Goal: Information Seeking & Learning: Learn about a topic

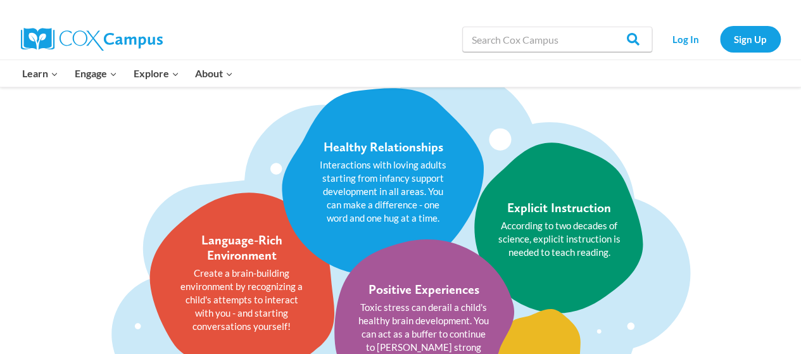
scroll to position [1523, 0]
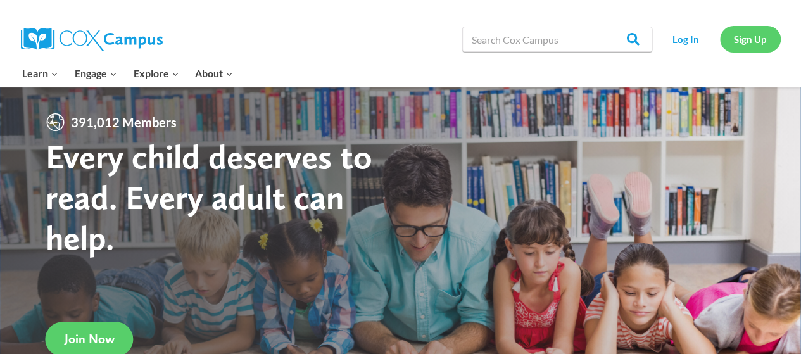
click at [744, 35] on link "Sign Up" at bounding box center [750, 39] width 61 height 26
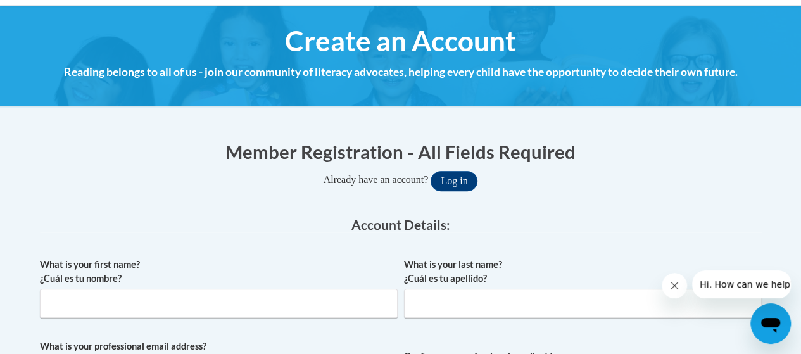
scroll to position [129, 0]
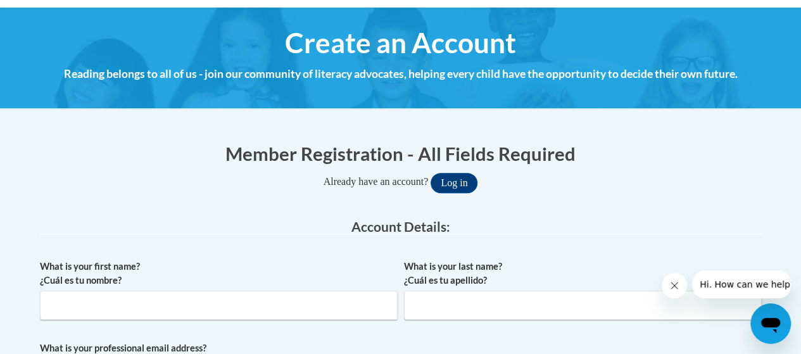
click at [778, 62] on img at bounding box center [400, 57] width 801 height 101
click at [243, 304] on input "What is your first name? ¿Cuál es tu nombre?" at bounding box center [219, 305] width 358 height 29
type input "Katie"
type input "Weber"
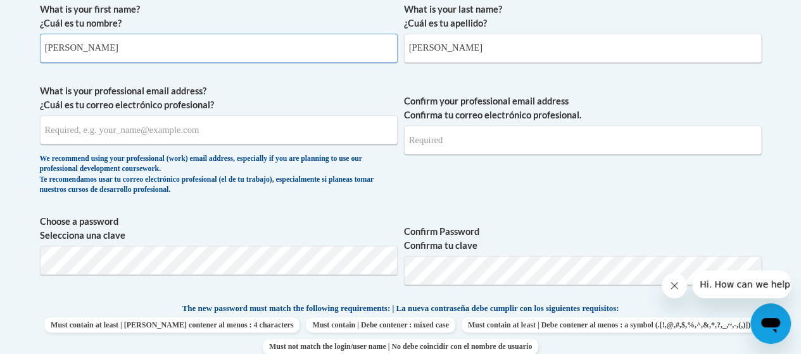
scroll to position [392, 0]
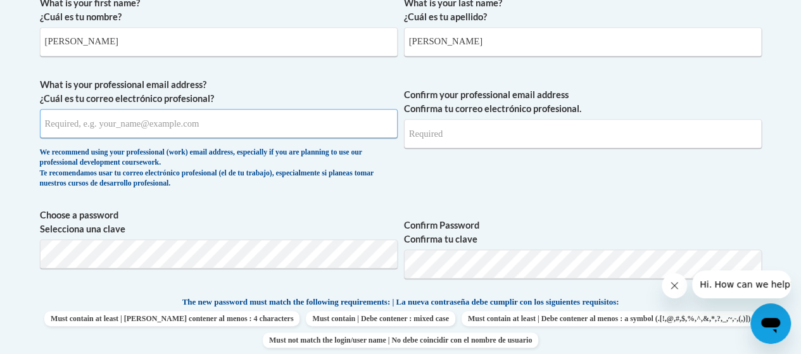
click at [289, 117] on input "What is your professional email address? ¿Cuál es tu correo electrónico profesi…" at bounding box center [219, 123] width 358 height 29
type input "kweber@messiahokc.org"
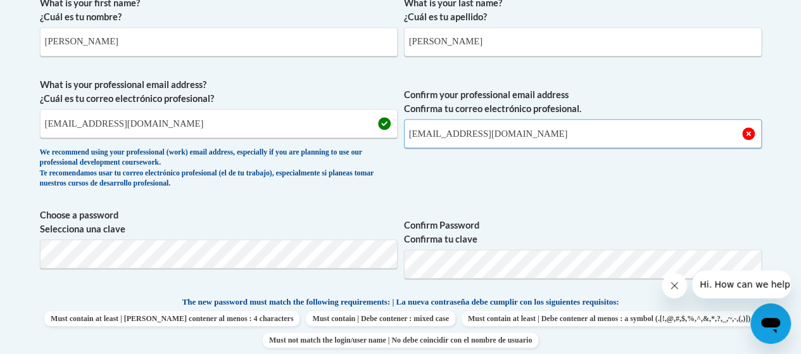
type input "kweber@messiahokc.org"
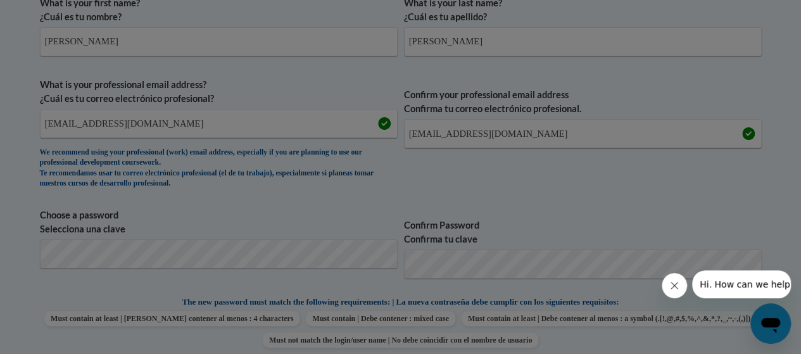
scroll to position [478, 0]
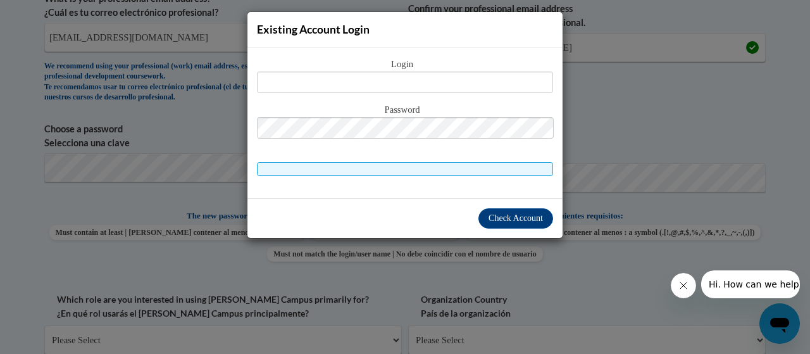
click at [518, 269] on div "Existing Account Login Login Password" at bounding box center [405, 177] width 810 height 354
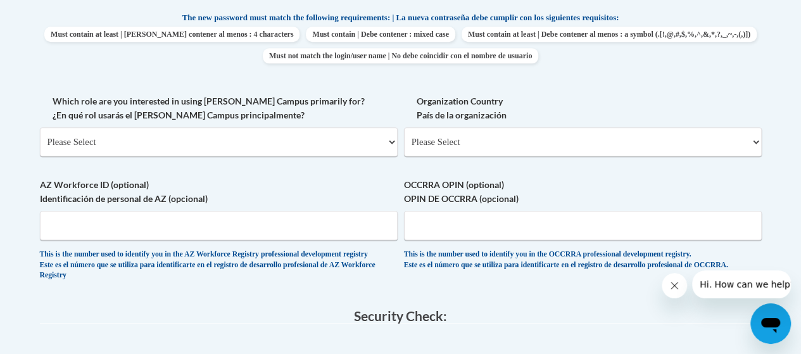
scroll to position [663, 0]
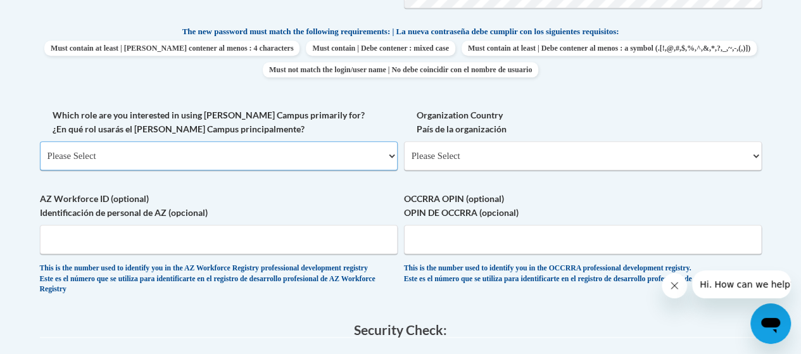
click at [308, 144] on select "Please Select College/University | Colegio/Universidad Community/Nonprofit Part…" at bounding box center [219, 155] width 358 height 29
select select "fbf2d438-af2f-41f8-98f1-81c410e29de3"
click at [40, 141] on select "Please Select College/University | Colegio/Universidad Community/Nonprofit Part…" at bounding box center [219, 155] width 358 height 29
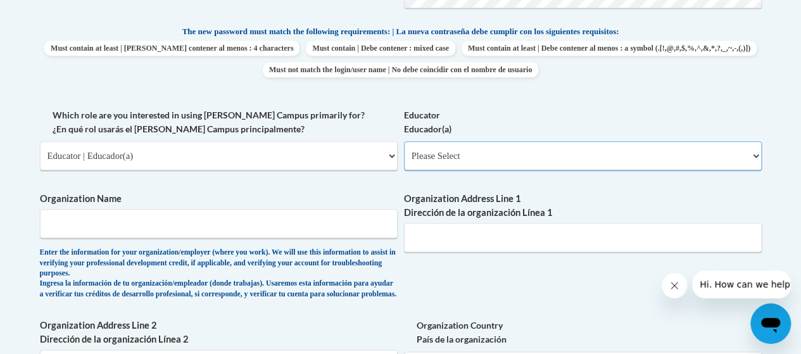
click at [453, 157] on select "Please Select Early Learning/Daycare Teacher/Family Home Care Provider | Maestr…" at bounding box center [583, 155] width 358 height 29
select select "8e40623d-54d0-45cd-9f92-5df65cd3f8cf"
click at [404, 141] on select "Please Select Early Learning/Daycare Teacher/Family Home Care Provider | Maestr…" at bounding box center [583, 155] width 358 height 29
click at [272, 241] on span "Organization Name Enter the information for your organization/employer (where y…" at bounding box center [219, 246] width 358 height 108
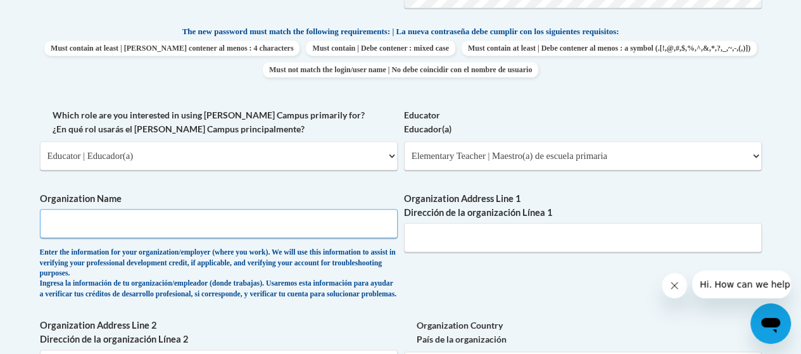
click at [246, 235] on input "Organization Name" at bounding box center [219, 223] width 358 height 29
type input "Messiah Lutheran School"
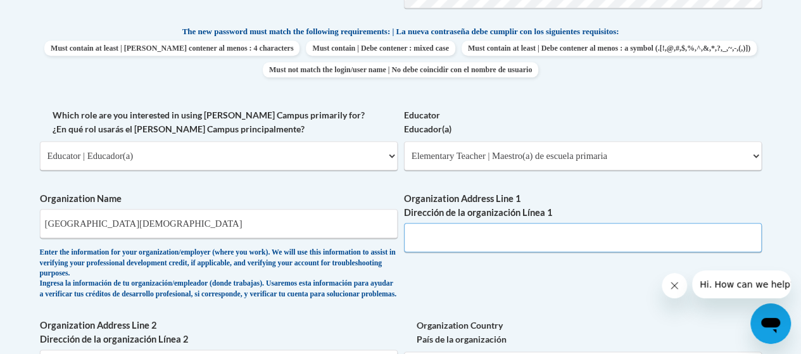
type input "3600 NW Expressway"
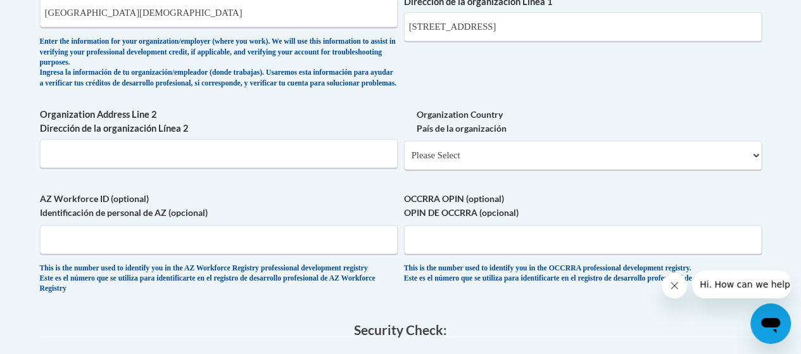
scroll to position [883, 0]
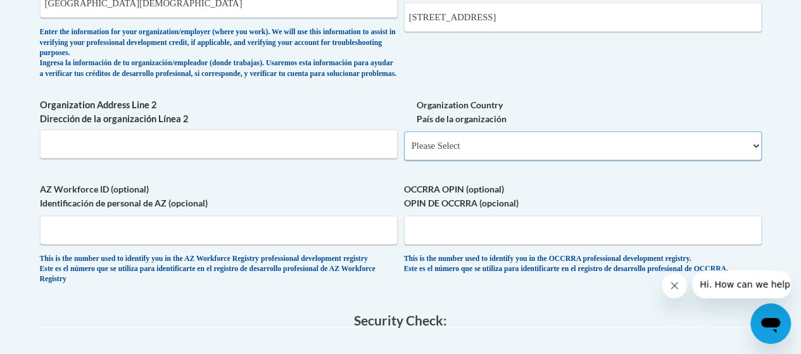
click at [577, 154] on select "Please Select United States | Estados Unidos Outside of the United States | Fue…" at bounding box center [583, 145] width 358 height 29
click at [576, 155] on select "Please Select United States | Estados Unidos Outside of the United States | Fue…" at bounding box center [583, 145] width 358 height 29
select select "ad49bcad-a171-4b2e-b99c-48b446064914"
click at [404, 141] on select "Please Select United States | Estados Unidos Outside of the United States | Fue…" at bounding box center [583, 145] width 358 height 29
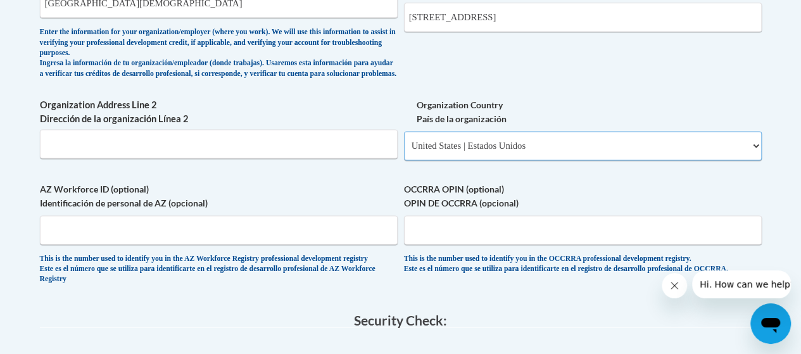
select select
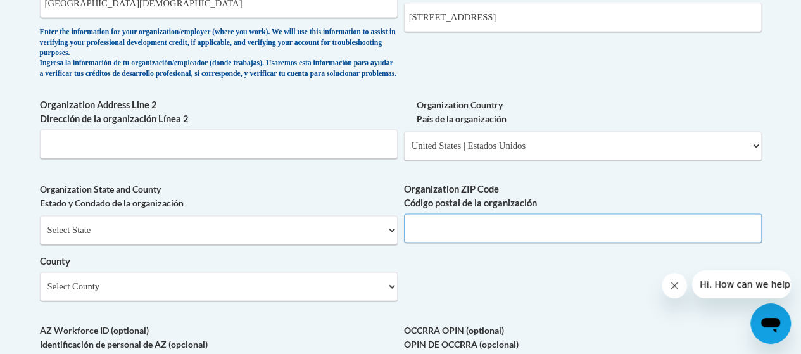
click at [460, 241] on input "Organization ZIP Code Código postal de la organización" at bounding box center [583, 227] width 358 height 29
type input "73112"
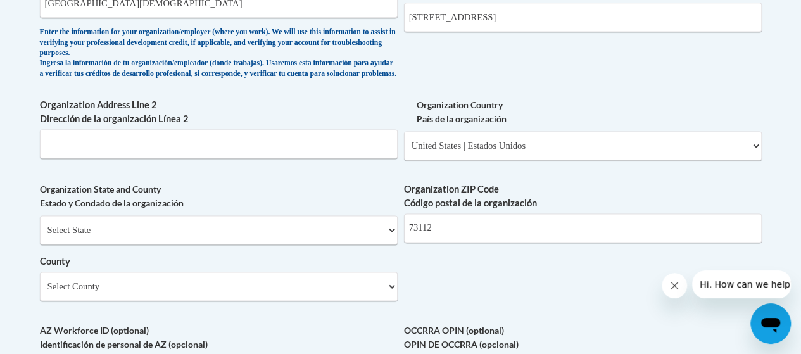
drag, startPoint x: 799, startPoint y: 215, endPoint x: 797, endPoint y: 235, distance: 19.7
click at [799, 239] on body "This site uses cookies to help improve your learning experience. By continuing …" at bounding box center [400, 64] width 801 height 1894
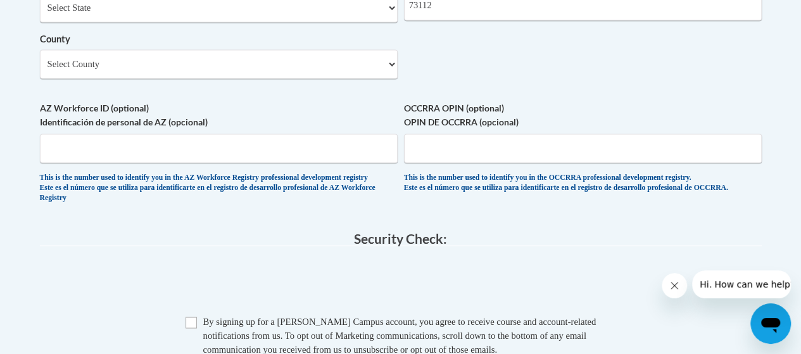
scroll to position [1159, 0]
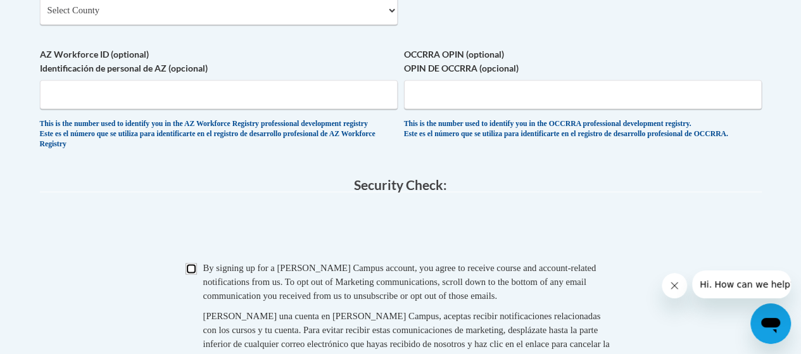
click at [194, 274] on input "Checkbox" at bounding box center [190, 268] width 11 height 11
checkbox input "true"
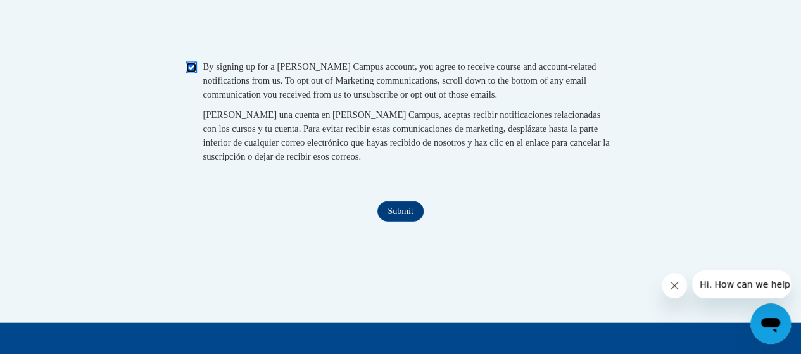
scroll to position [1415, 0]
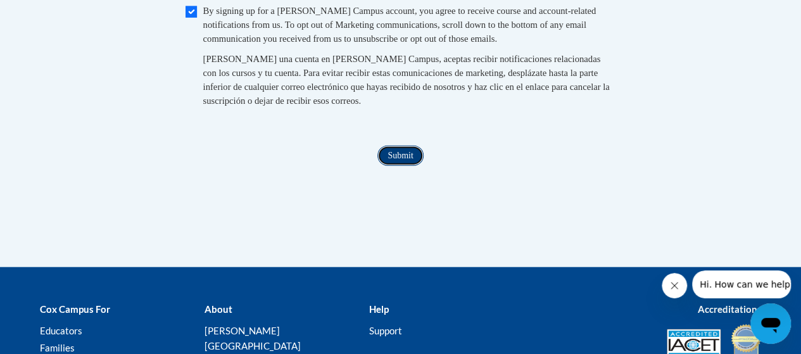
click at [412, 166] on input "Submit" at bounding box center [400, 156] width 46 height 20
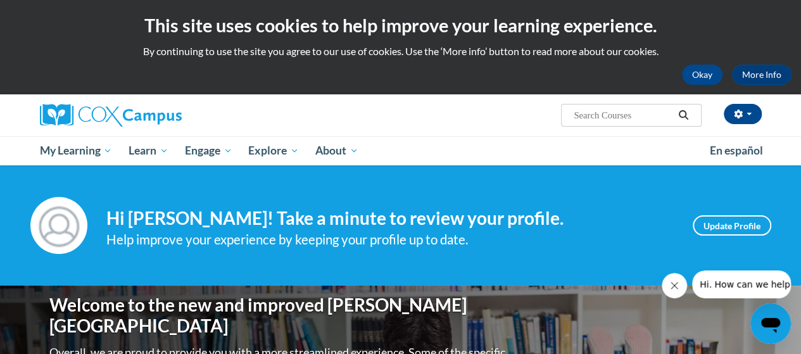
click at [597, 113] on input "Search..." at bounding box center [622, 115] width 101 height 15
type input "videos"
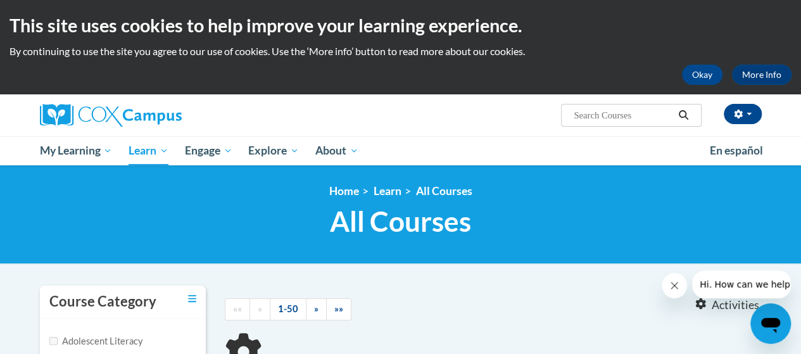
type input "videos"
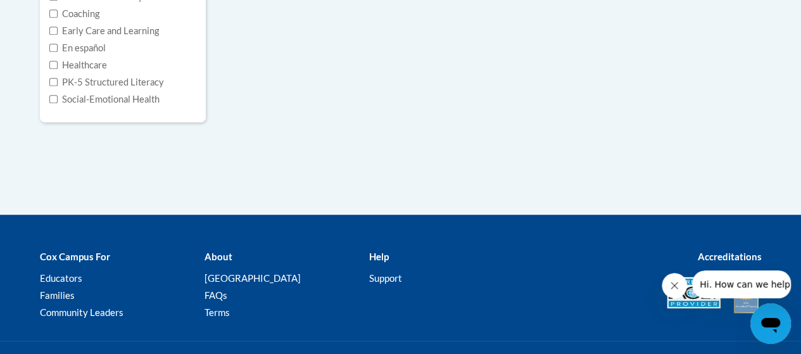
scroll to position [341, 0]
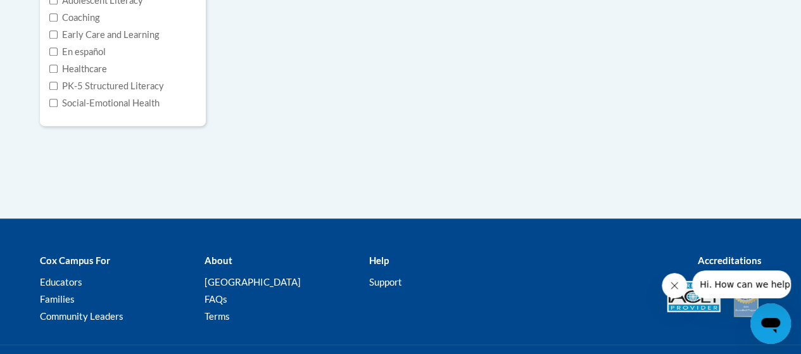
click at [95, 102] on label "Social-Emotional Health" at bounding box center [104, 103] width 110 height 14
click at [58, 102] on input "Social-Emotional Health" at bounding box center [53, 103] width 8 height 8
checkbox input "true"
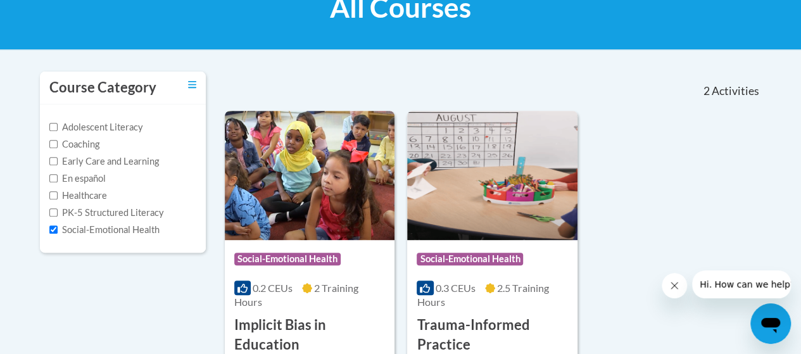
scroll to position [0, 0]
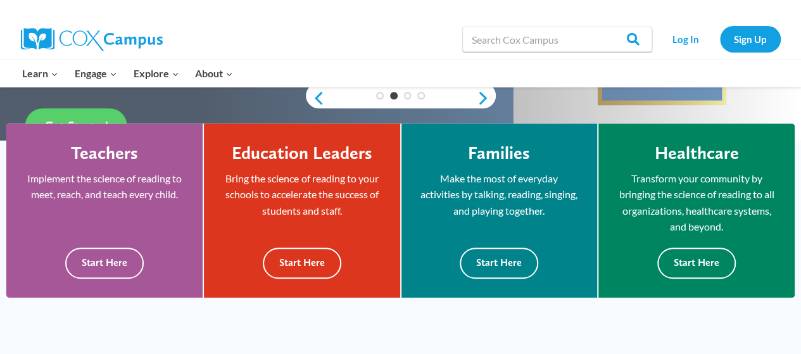
scroll to position [320, 0]
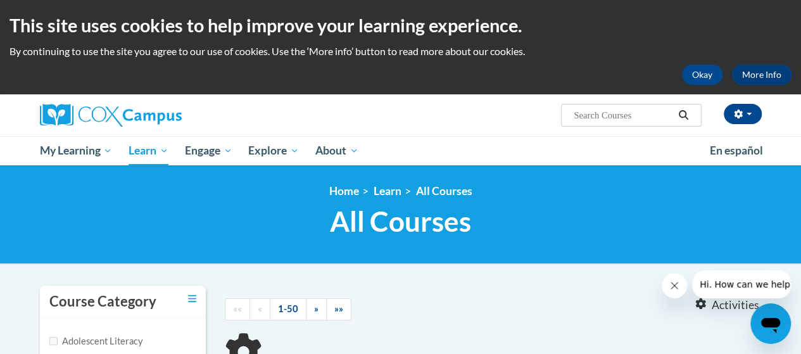
type input "videos"
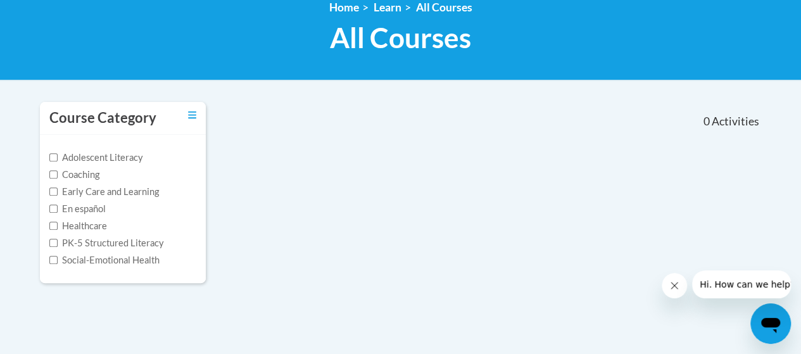
scroll to position [185, 0]
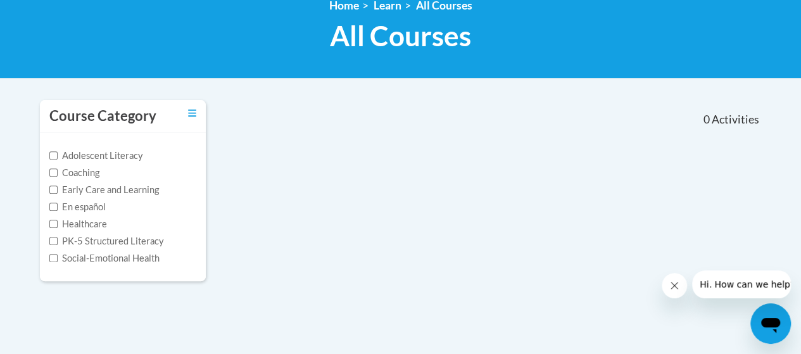
click at [198, 115] on div "Course Category" at bounding box center [123, 116] width 166 height 33
click at [191, 109] on icon "Toggle collapse" at bounding box center [192, 112] width 8 height 7
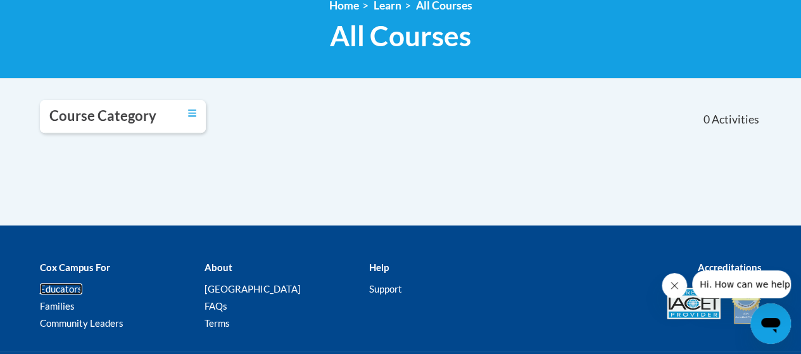
click at [63, 291] on link "Educators" at bounding box center [61, 288] width 42 height 11
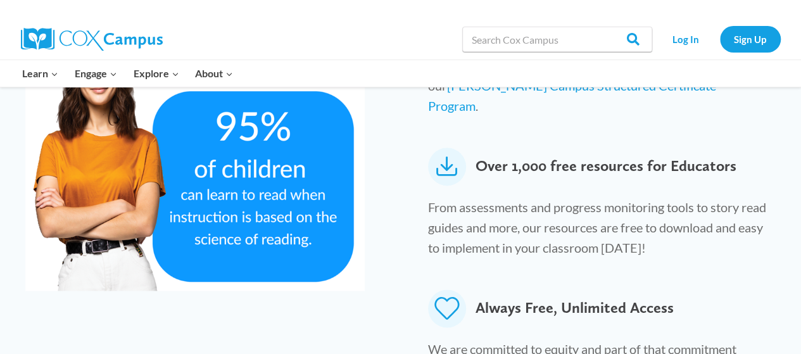
scroll to position [770, 0]
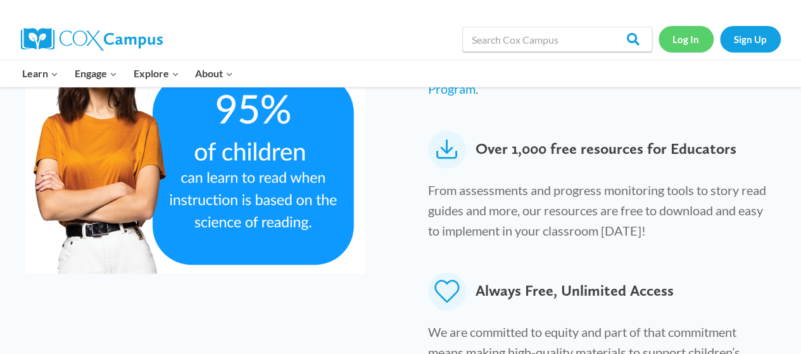
click at [686, 43] on link "Log In" at bounding box center [685, 39] width 55 height 26
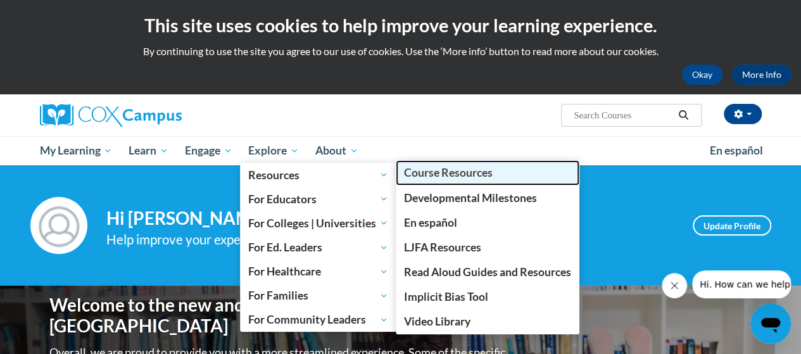
click at [434, 174] on span "Course Resources" at bounding box center [448, 172] width 89 height 13
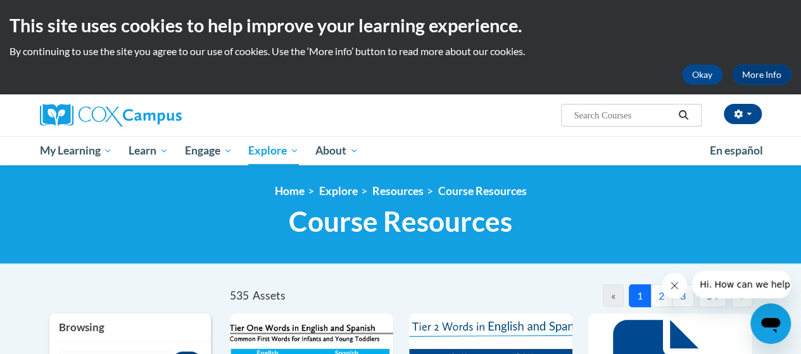
drag, startPoint x: 0, startPoint y: 0, endPoint x: 704, endPoint y: 7, distance: 703.8
click at [704, 7] on html "This site uses cookies to help improve your learning experience. By continuing …" at bounding box center [400, 177] width 801 height 354
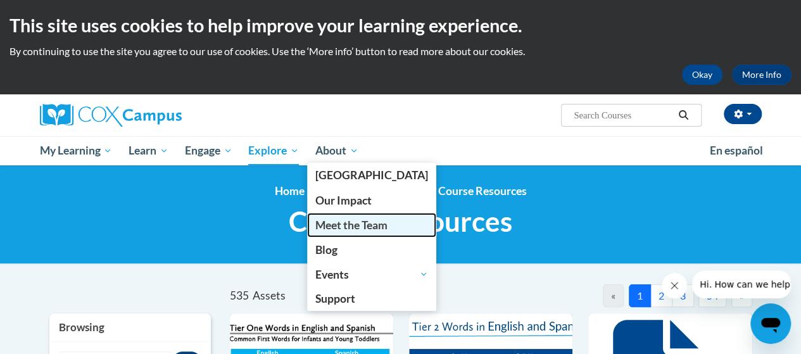
click at [365, 223] on span "Meet the Team" at bounding box center [351, 224] width 72 height 13
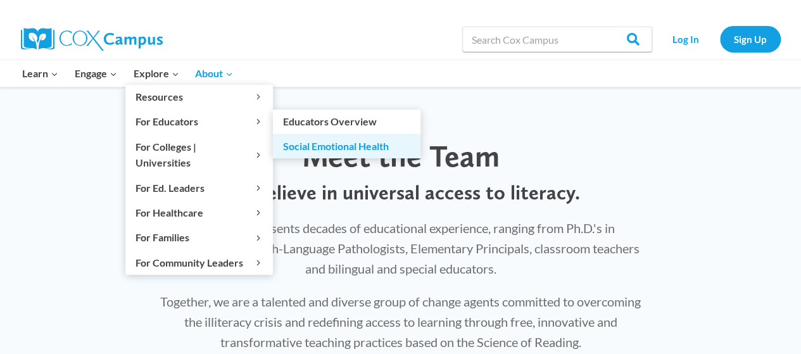
click at [313, 149] on link "Social Emotional Health" at bounding box center [346, 146] width 147 height 24
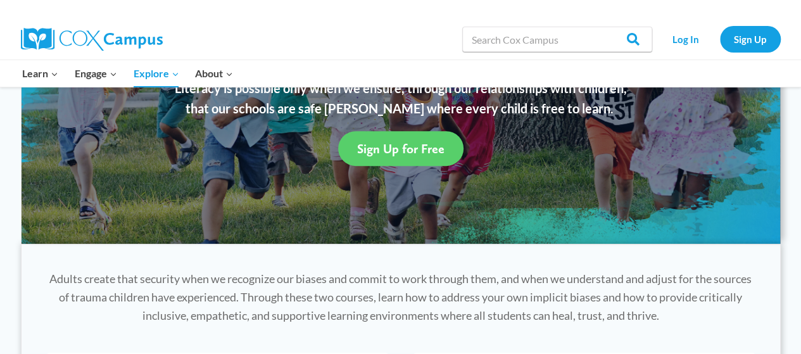
scroll to position [170, 0]
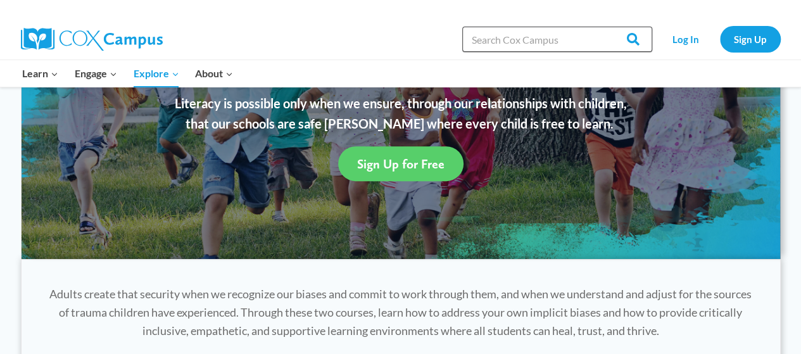
click at [508, 39] on input "Search in [URL][DOMAIN_NAME]" at bounding box center [557, 39] width 190 height 25
type input "video"
click at [603, 27] on input "Search" at bounding box center [627, 39] width 49 height 25
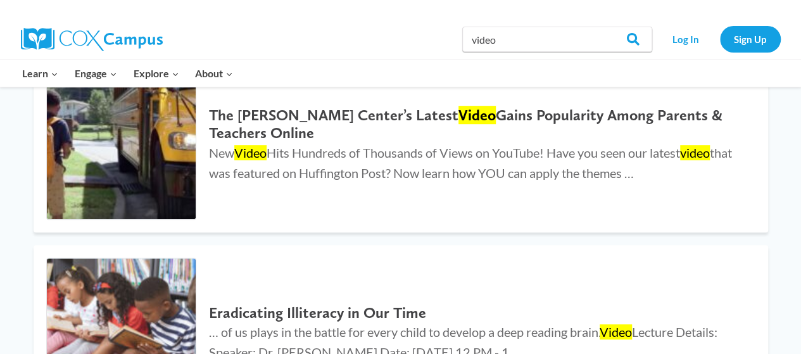
scroll to position [306, 0]
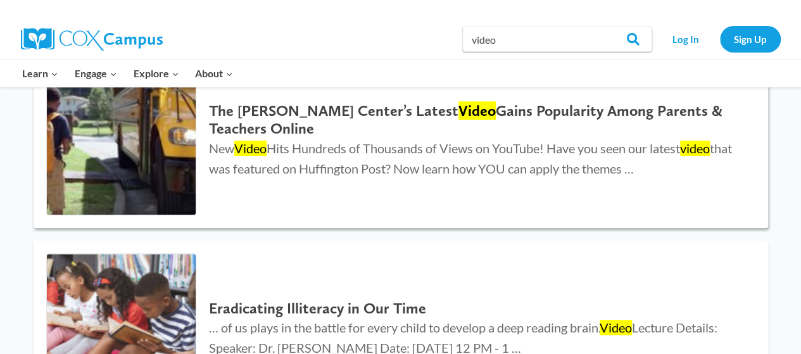
click at [133, 137] on img at bounding box center [121, 140] width 149 height 149
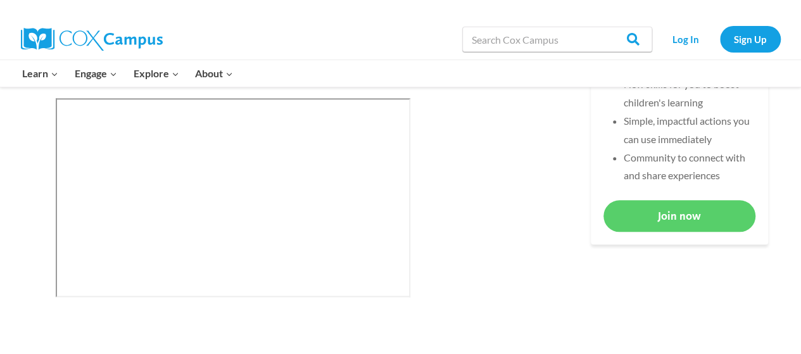
scroll to position [625, 0]
